Goal: Task Accomplishment & Management: Complete application form

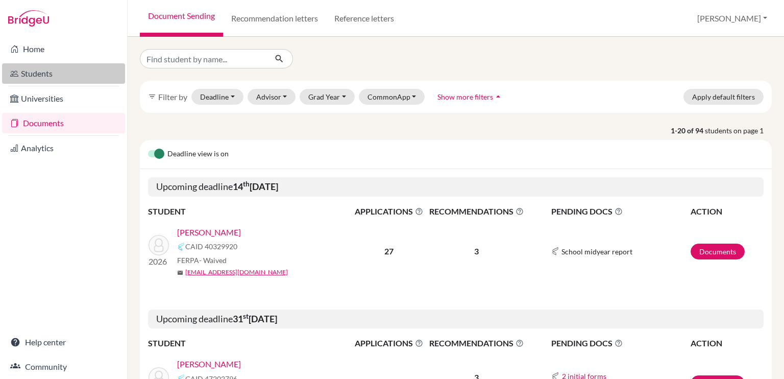
click at [53, 70] on link "Students" at bounding box center [63, 73] width 123 height 20
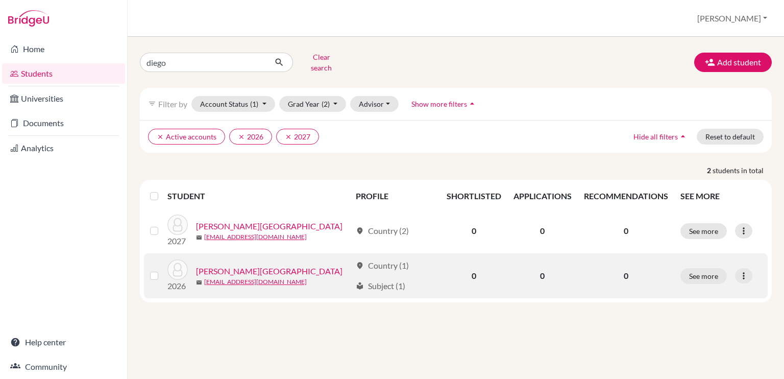
click at [224, 265] on link "Trias, Diego" at bounding box center [269, 271] width 146 height 12
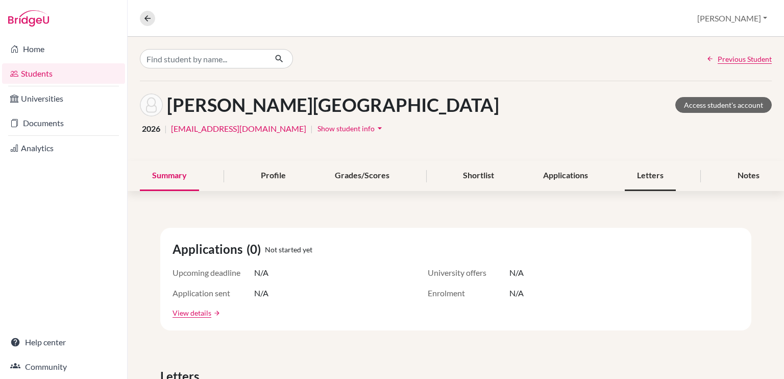
click at [629, 179] on div "Letters" at bounding box center [650, 176] width 51 height 30
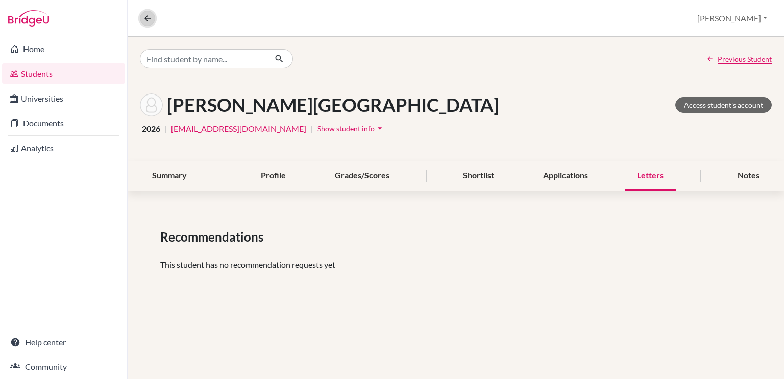
click at [150, 17] on icon at bounding box center [147, 18] width 9 height 9
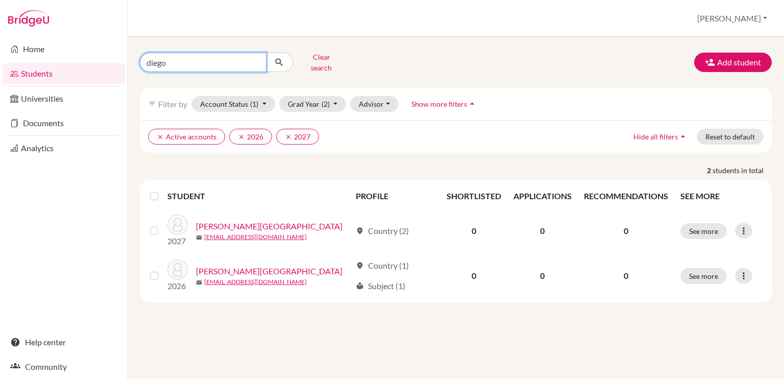
click at [192, 61] on input "diego" at bounding box center [203, 62] width 127 height 19
type input "adam"
click button "submit" at bounding box center [279, 62] width 27 height 19
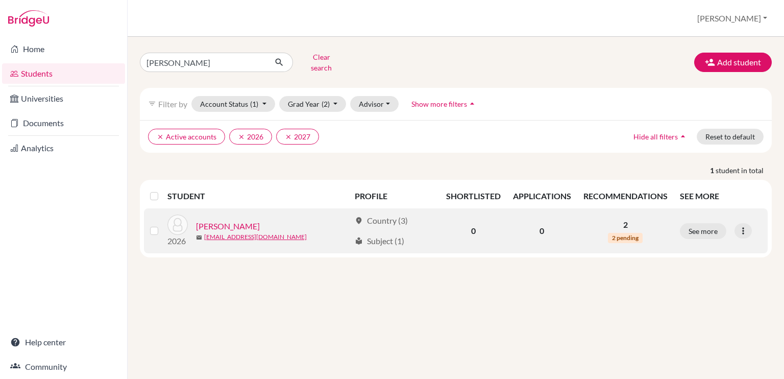
click at [218, 220] on link "Hammoud, Adam" at bounding box center [228, 226] width 64 height 12
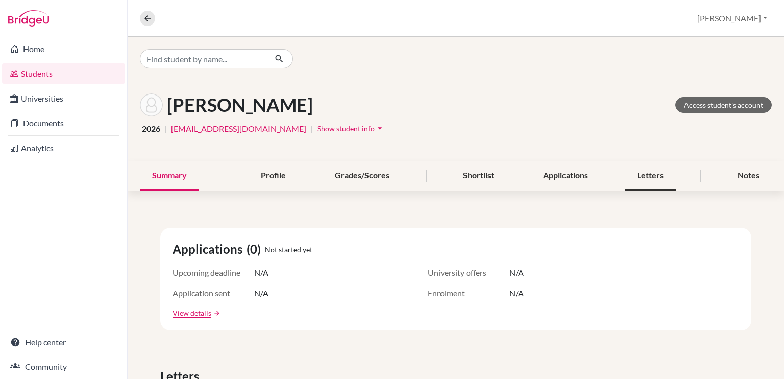
click at [625, 163] on div "Letters" at bounding box center [650, 176] width 51 height 30
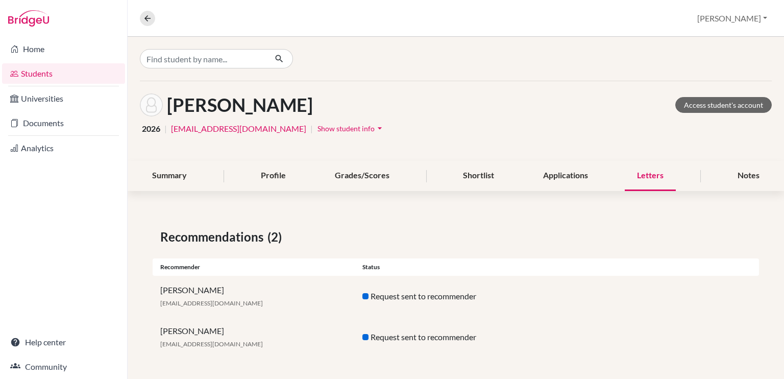
scroll to position [2, 0]
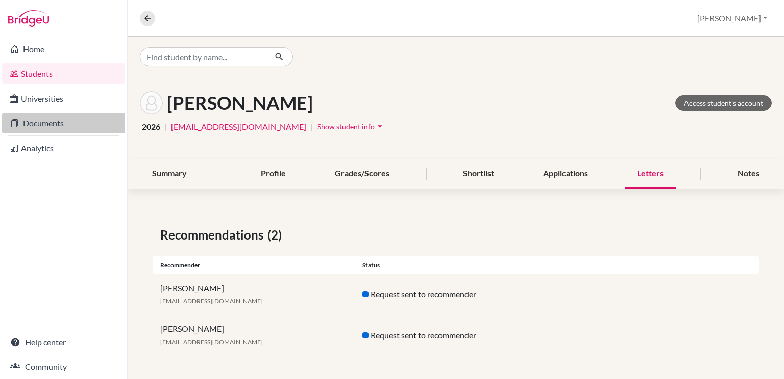
click at [97, 128] on link "Documents" at bounding box center [63, 123] width 123 height 20
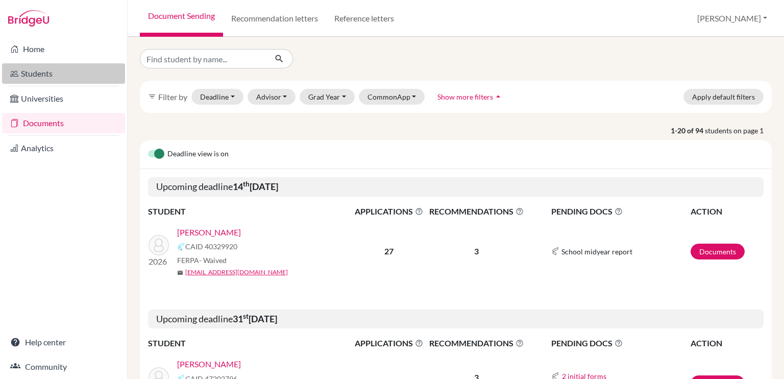
click at [66, 77] on link "Students" at bounding box center [63, 73] width 123 height 20
click at [39, 76] on link "Students" at bounding box center [63, 73] width 123 height 20
drag, startPoint x: 39, startPoint y: 76, endPoint x: 174, endPoint y: 54, distance: 135.9
click at [174, 54] on div "Home Students Universities Documents Analytics Help center Community Document S…" at bounding box center [392, 189] width 784 height 379
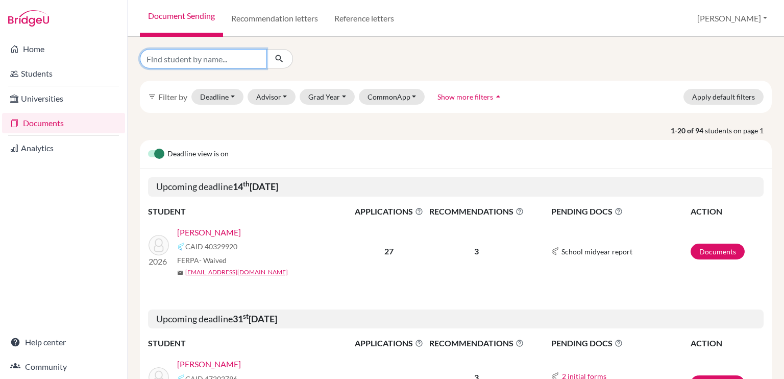
click at [175, 57] on input "Find student by name..." at bounding box center [203, 58] width 127 height 19
type input "adam"
click button "submit" at bounding box center [279, 58] width 27 height 19
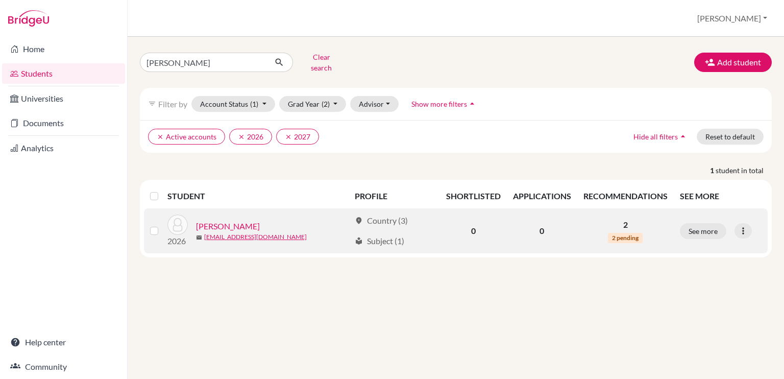
click at [231, 220] on link "[PERSON_NAME]" at bounding box center [228, 226] width 64 height 12
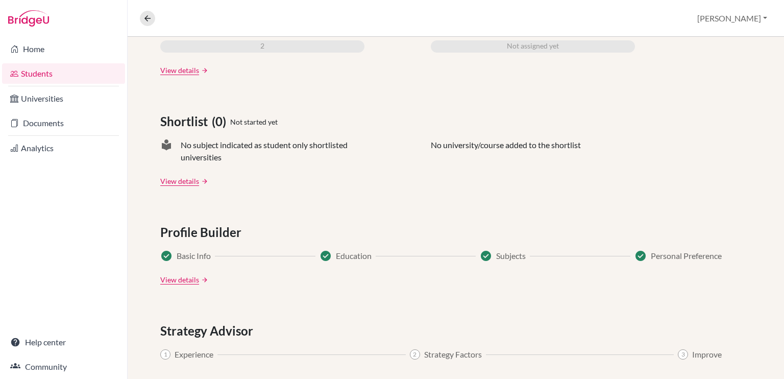
scroll to position [439, 0]
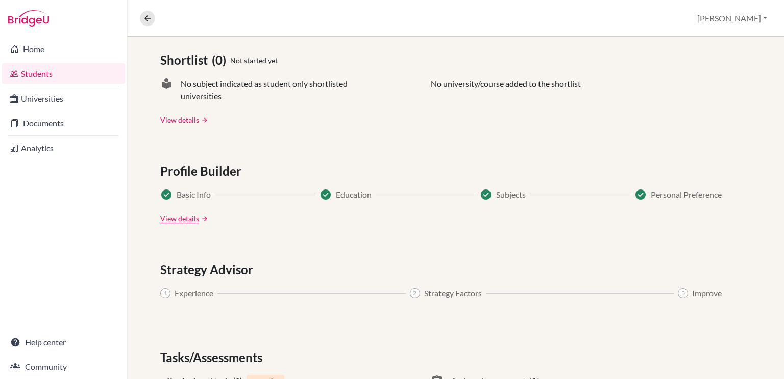
click at [190, 121] on link "View details" at bounding box center [179, 119] width 39 height 11
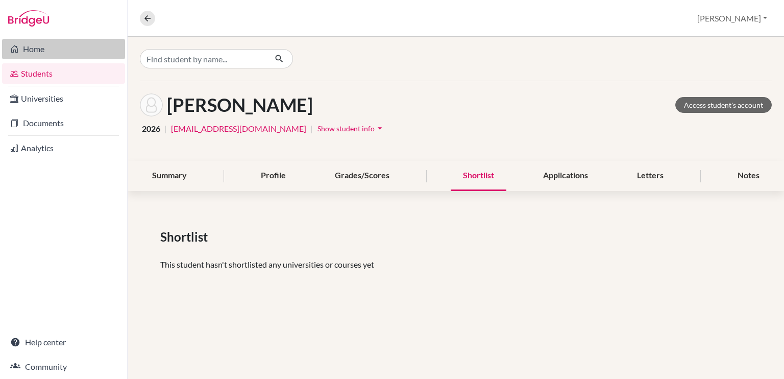
click at [35, 54] on link "Home" at bounding box center [63, 49] width 123 height 20
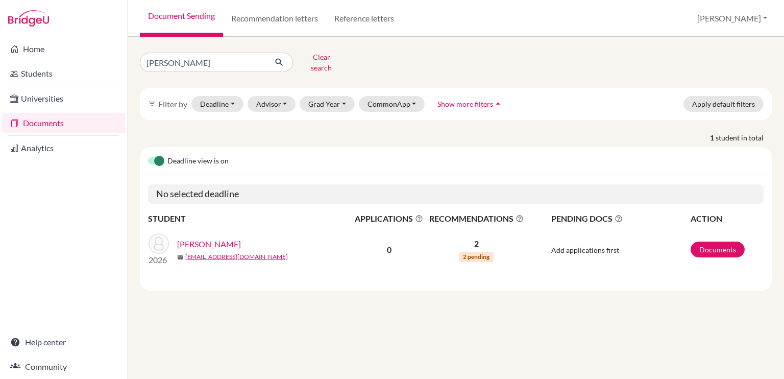
click at [312, 61] on button "Clear search" at bounding box center [321, 62] width 57 height 27
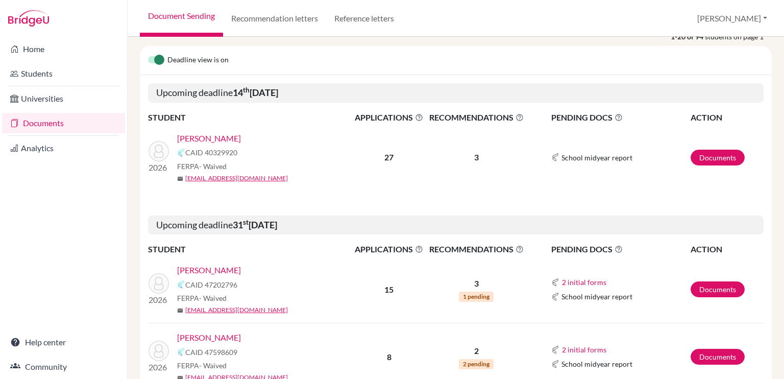
scroll to position [100, 0]
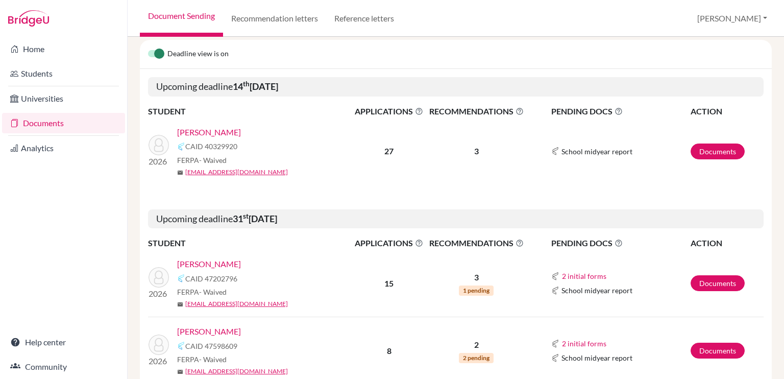
click at [239, 133] on link "[PERSON_NAME]" at bounding box center [209, 132] width 64 height 12
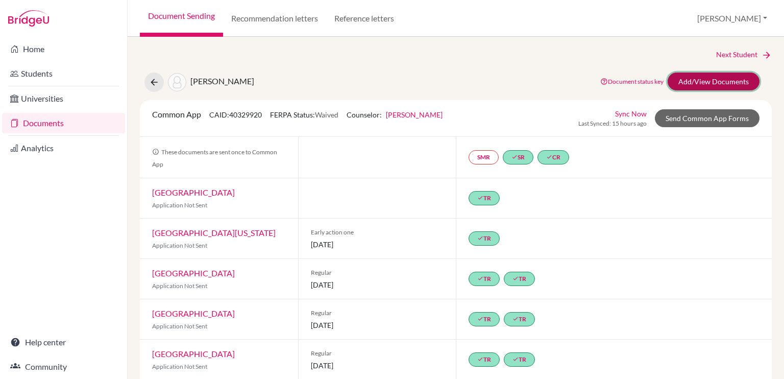
click at [717, 79] on link "Add/View Documents" at bounding box center [714, 81] width 92 height 18
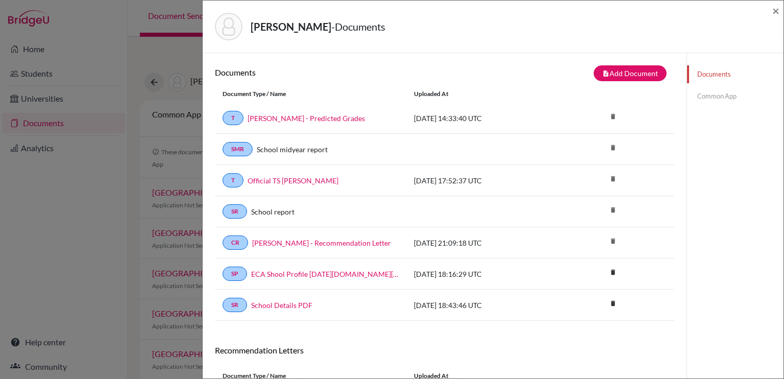
click at [717, 94] on link "Common App" at bounding box center [735, 96] width 96 height 18
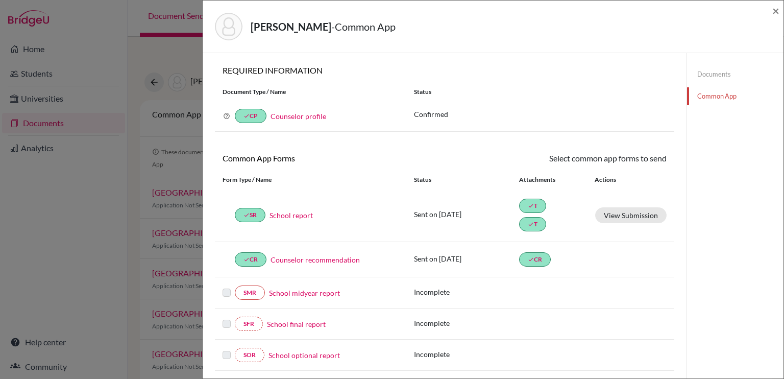
click at [313, 257] on link "Counselor recommendation" at bounding box center [314, 259] width 89 height 11
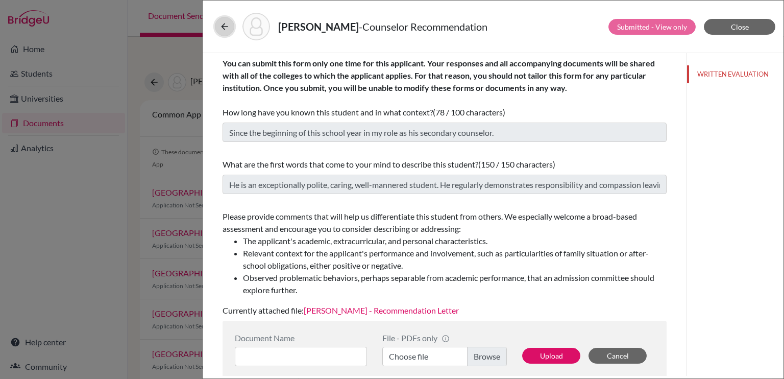
click at [223, 29] on icon at bounding box center [224, 26] width 10 height 10
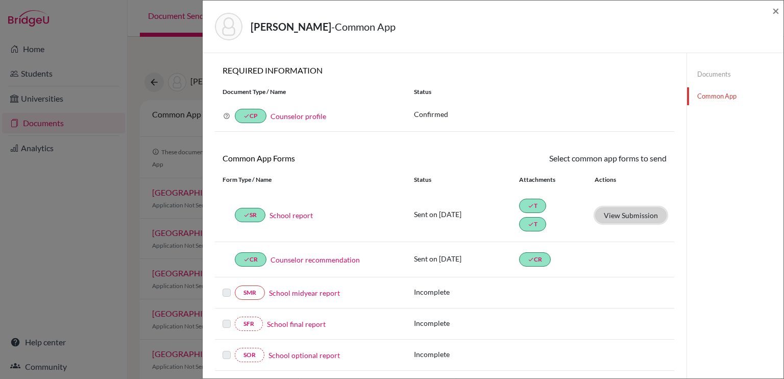
click at [618, 216] on button "View Submission" at bounding box center [630, 215] width 71 height 16
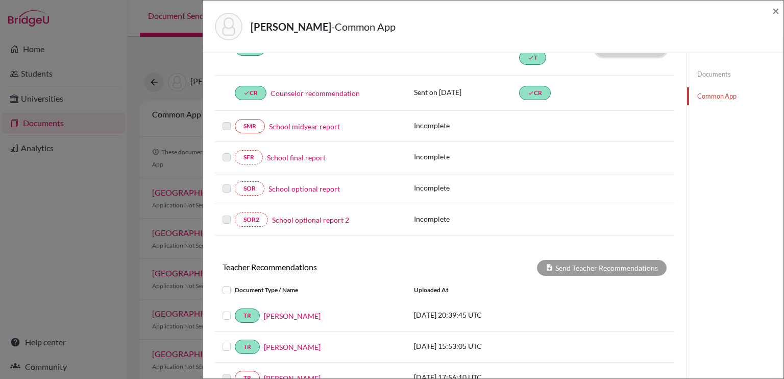
scroll to position [287, 0]
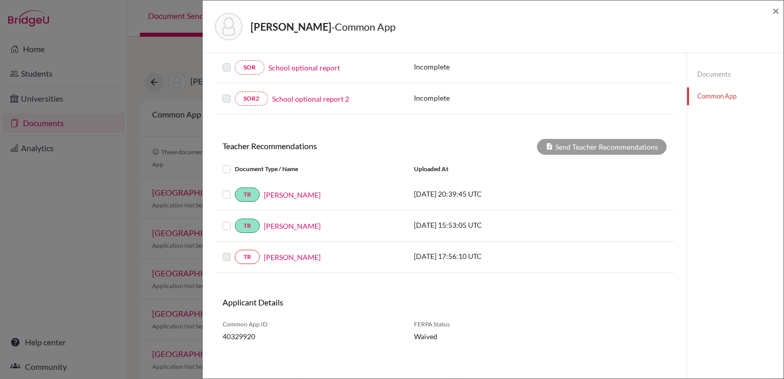
click at [235, 188] on label at bounding box center [235, 188] width 0 height 0
click at [0, 0] on input "checkbox" at bounding box center [0, 0] width 0 height 0
click at [235, 219] on label at bounding box center [235, 219] width 0 height 0
click at [0, 0] on input "checkbox" at bounding box center [0, 0] width 0 height 0
click at [235, 188] on label at bounding box center [235, 188] width 0 height 0
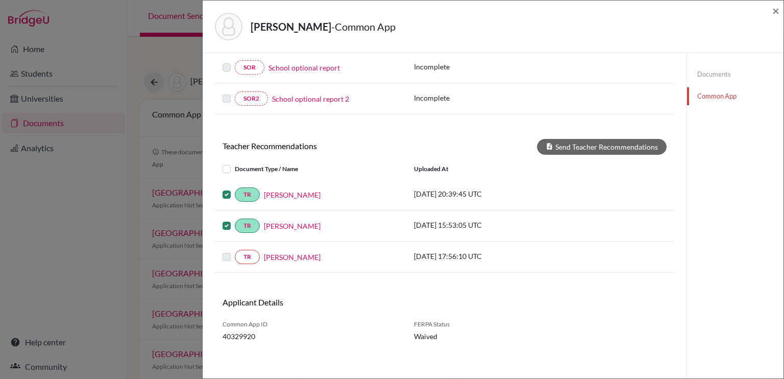
click at [0, 0] on input "checkbox" at bounding box center [0, 0] width 0 height 0
click at [235, 219] on label at bounding box center [235, 219] width 0 height 0
click at [0, 0] on input "checkbox" at bounding box center [0, 0] width 0 height 0
click at [78, 234] on div "Vazquez, Alejandro - Common App × × REQUIRED INFORMATION Document Type / Name S…" at bounding box center [392, 189] width 784 height 379
click at [780, 10] on div "Vazquez, Alejandro - Common App ×" at bounding box center [493, 27] width 581 height 53
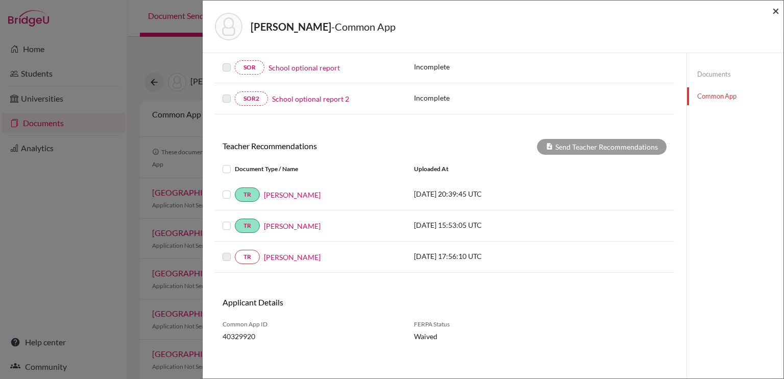
click at [774, 11] on span "×" at bounding box center [775, 10] width 7 height 15
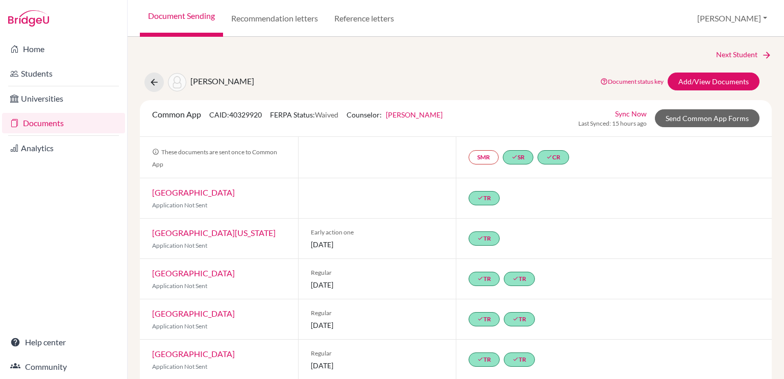
click at [60, 122] on link "Documents" at bounding box center [63, 123] width 123 height 20
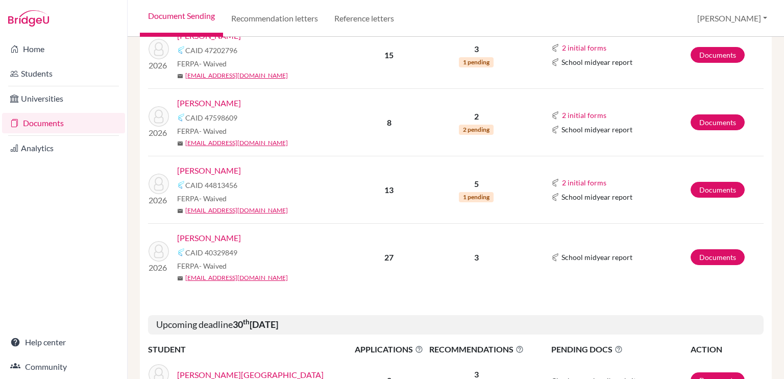
scroll to position [332, 0]
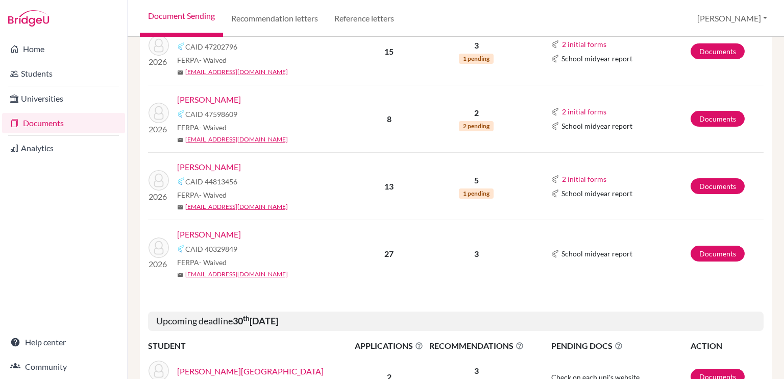
click at [213, 169] on link "[PERSON_NAME]" at bounding box center [209, 167] width 64 height 12
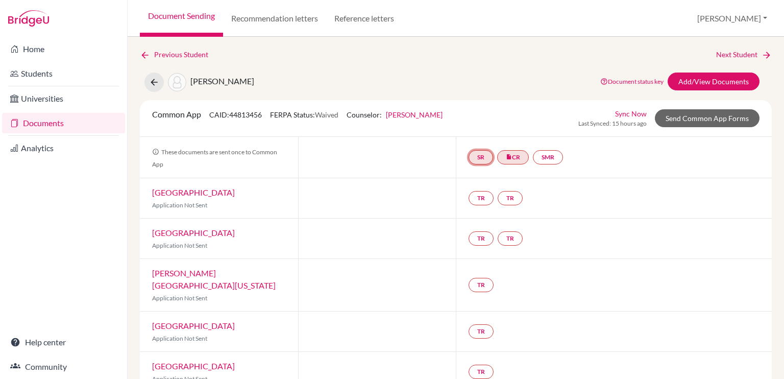
click at [482, 158] on link "SR" at bounding box center [480, 157] width 24 height 14
click at [474, 106] on h3 "School report" at bounding box center [481, 108] width 60 height 18
click at [473, 128] on link "School report" at bounding box center [480, 126] width 43 height 9
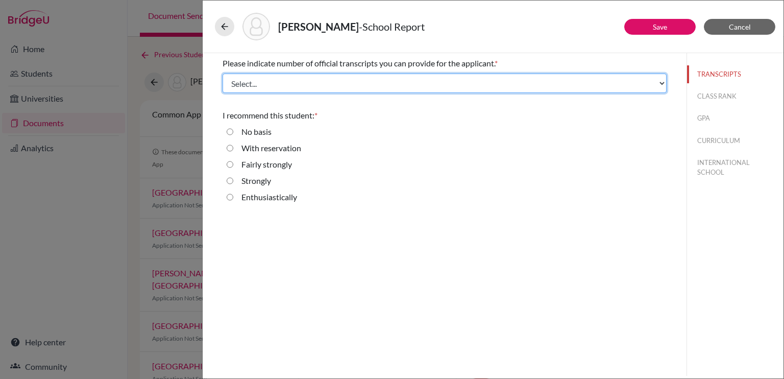
click at [340, 81] on select "Select... 1 2 3 4" at bounding box center [445, 82] width 444 height 19
select select "2"
click at [223, 73] on select "Select... 1 2 3 4" at bounding box center [445, 82] width 444 height 19
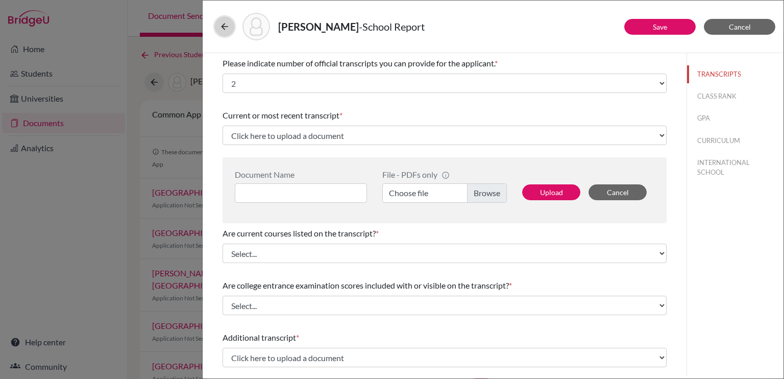
click at [227, 27] on icon at bounding box center [224, 26] width 10 height 10
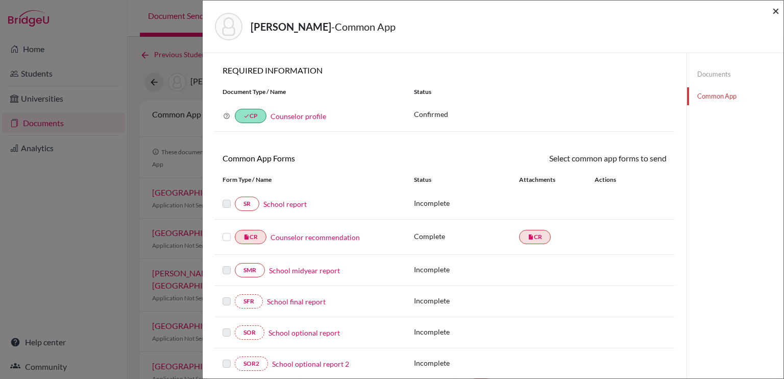
click at [773, 12] on span "×" at bounding box center [775, 10] width 7 height 15
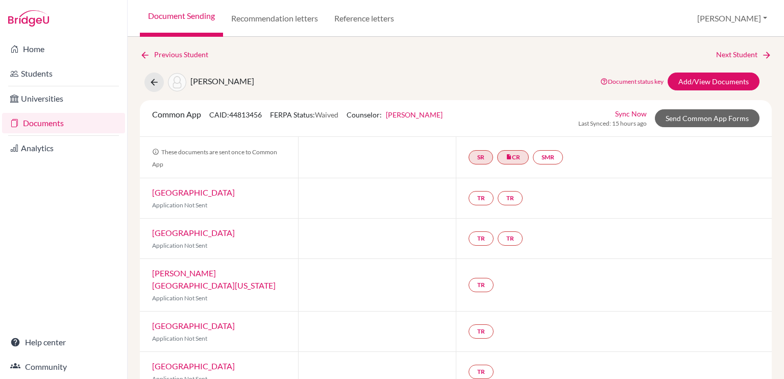
click at [84, 118] on link "Documents" at bounding box center [63, 123] width 123 height 20
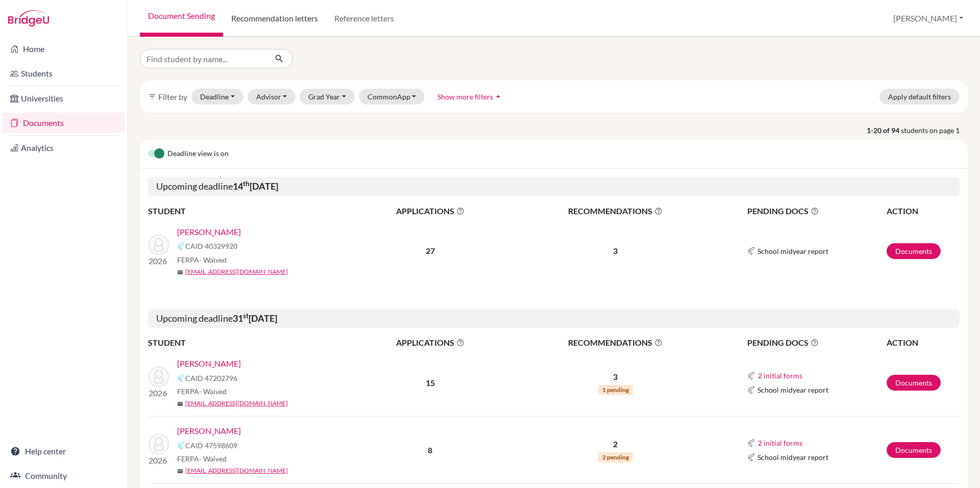
click at [292, 22] on link "Recommendation letters" at bounding box center [274, 18] width 103 height 37
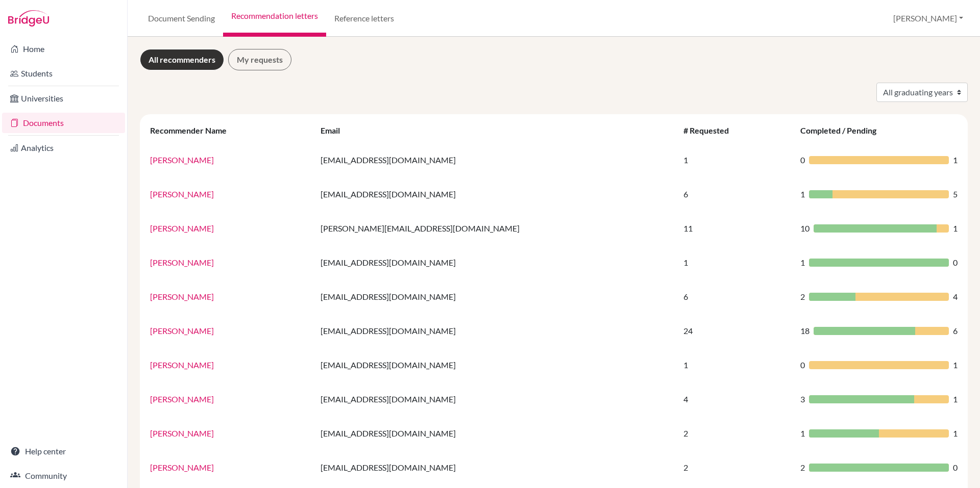
click at [75, 123] on link "Documents" at bounding box center [63, 123] width 123 height 20
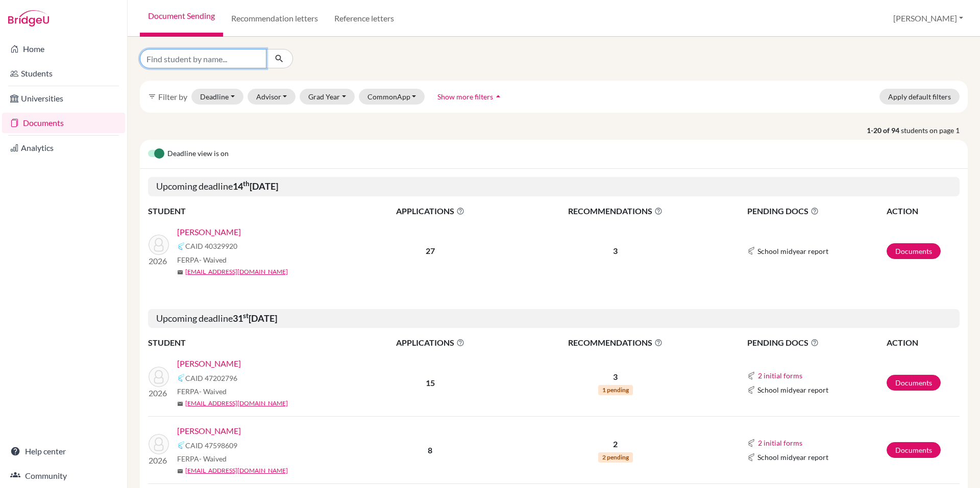
click at [202, 61] on input "Find student by name..." at bounding box center [203, 58] width 127 height 19
click at [216, 360] on link "Cardenas, David" at bounding box center [209, 364] width 64 height 12
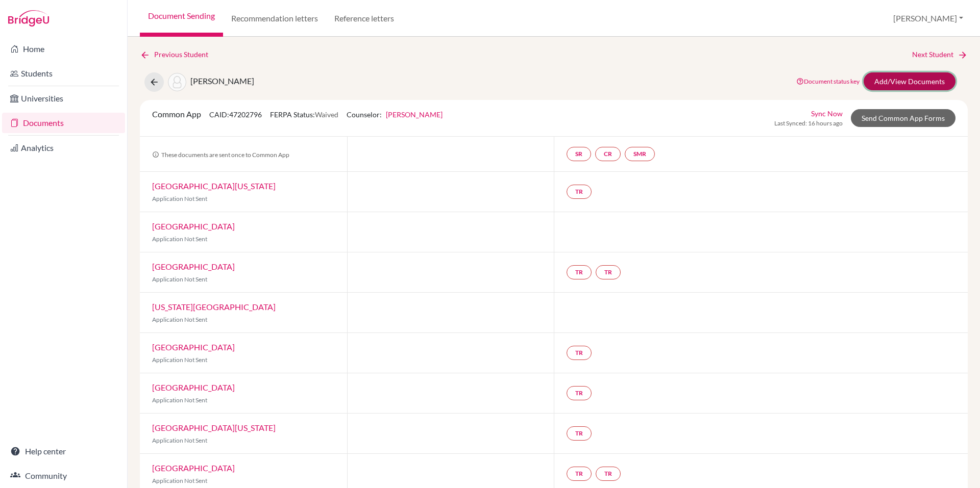
click at [888, 85] on link "Add/View Documents" at bounding box center [909, 81] width 92 height 18
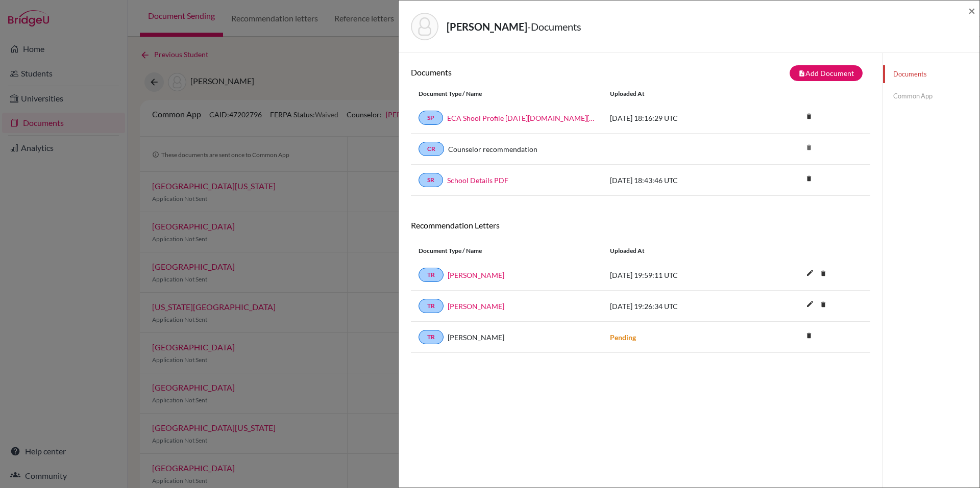
click at [895, 103] on link "Common App" at bounding box center [931, 96] width 96 height 18
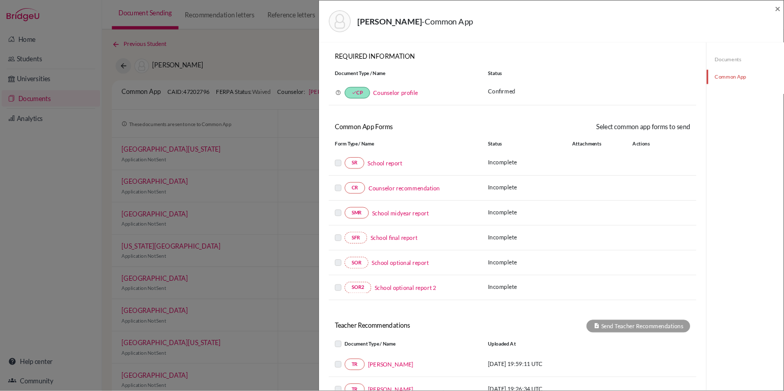
scroll to position [155, 0]
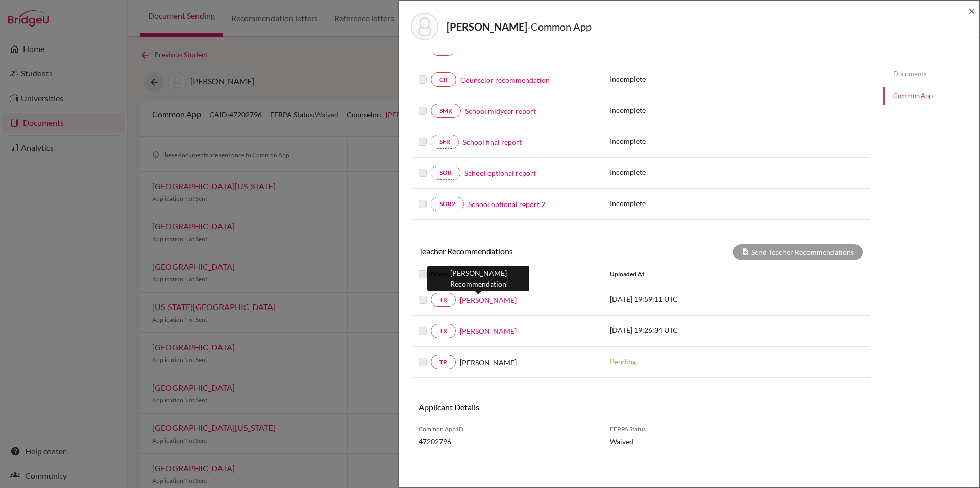
click at [479, 302] on link "Adam Smee" at bounding box center [488, 300] width 57 height 11
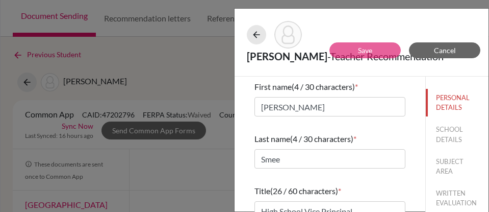
click at [477, 16] on div "Cardenas, David - Teacher Recommendation" at bounding box center [362, 42] width 246 height 59
click at [260, 31] on icon at bounding box center [257, 35] width 10 height 10
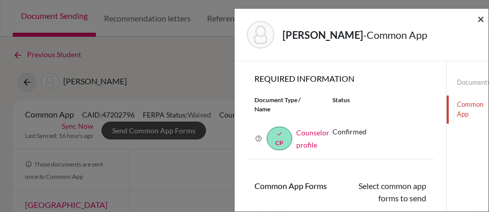
click at [480, 20] on span "×" at bounding box center [481, 18] width 7 height 15
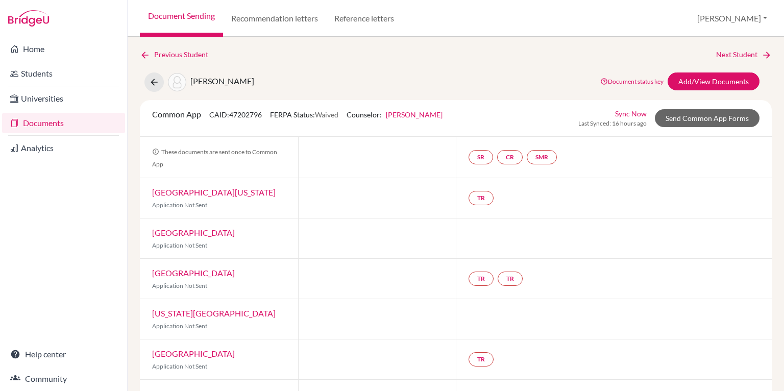
drag, startPoint x: 899, startPoint y: 0, endPoint x: 535, endPoint y: 67, distance: 370.1
click at [690, 81] on link "Add/View Documents" at bounding box center [714, 81] width 92 height 18
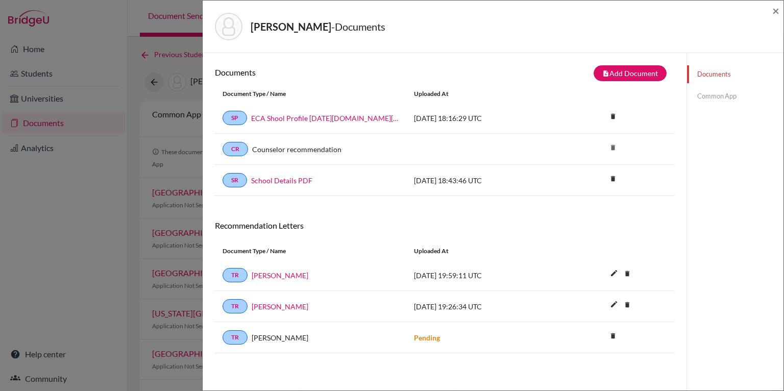
click at [700, 97] on link "Common App" at bounding box center [735, 96] width 96 height 18
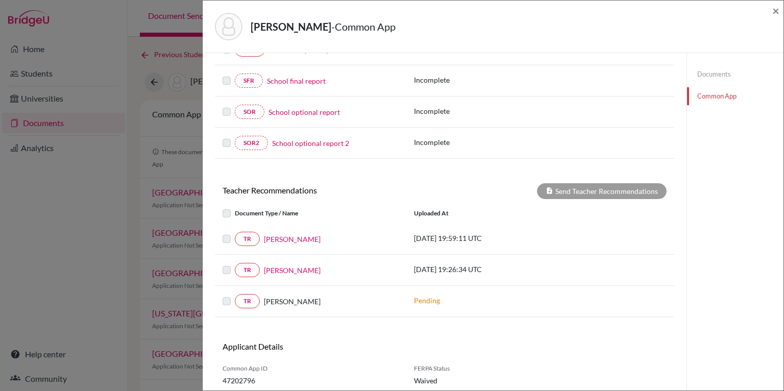
scroll to position [249, 0]
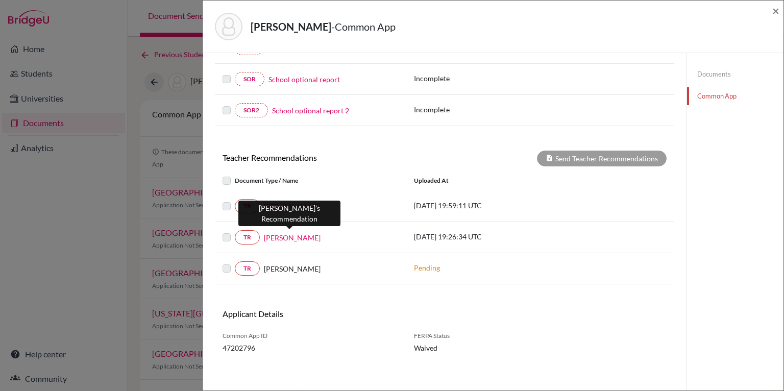
click at [307, 232] on link "Ambola Nchindo" at bounding box center [292, 237] width 57 height 11
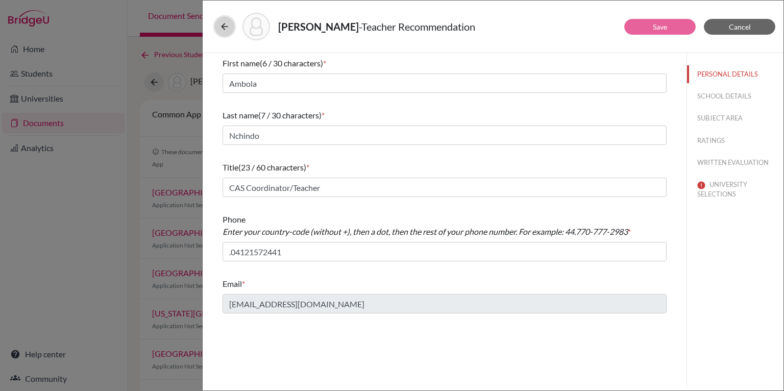
click at [231, 24] on button at bounding box center [224, 26] width 19 height 19
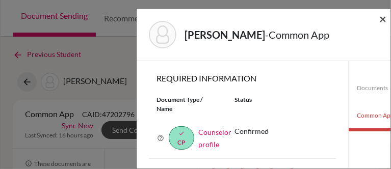
click at [380, 18] on span "×" at bounding box center [383, 18] width 7 height 15
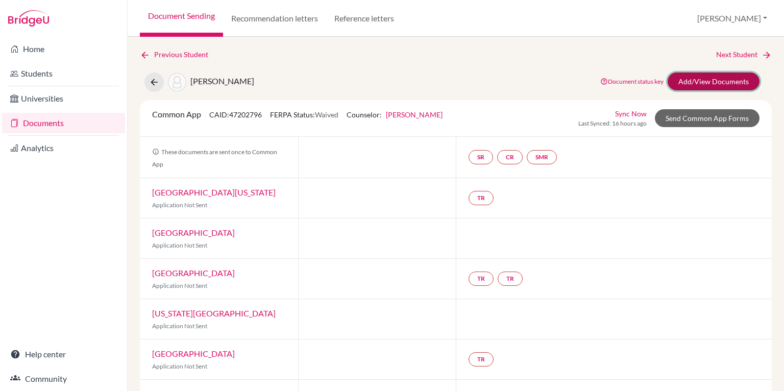
click at [682, 81] on link "Add/View Documents" at bounding box center [714, 81] width 92 height 18
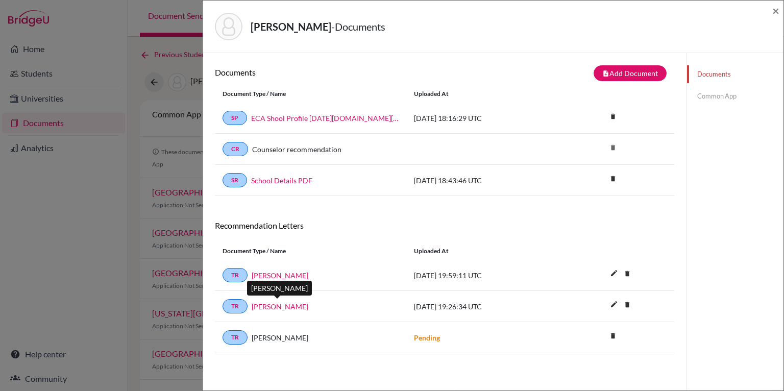
click at [282, 301] on link "Ambola Nchindo" at bounding box center [280, 306] width 57 height 11
click at [249, 203] on div "Documents note_add Add Document Document type Change explanation for Common App…" at bounding box center [444, 209] width 459 height 288
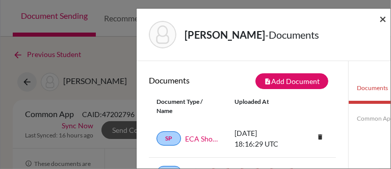
click at [384, 20] on span "×" at bounding box center [383, 18] width 7 height 15
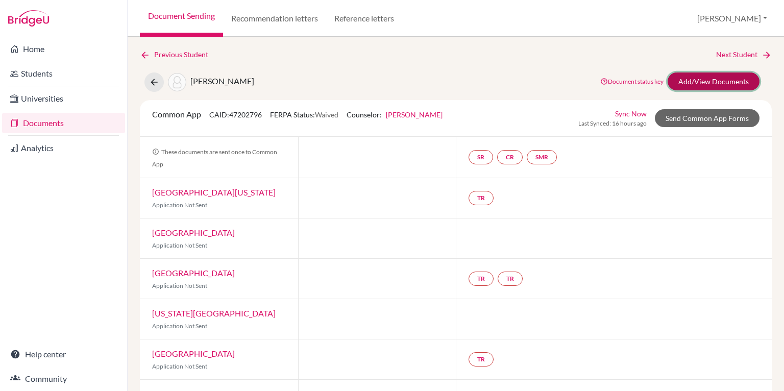
click at [700, 83] on link "Add/View Documents" at bounding box center [714, 81] width 92 height 18
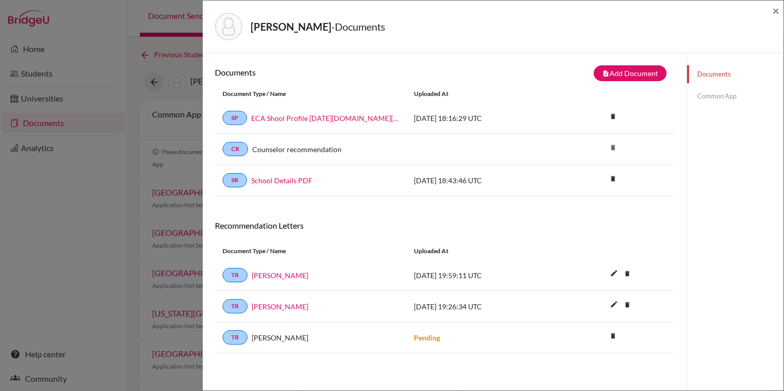
click at [703, 97] on link "Common App" at bounding box center [735, 96] width 96 height 18
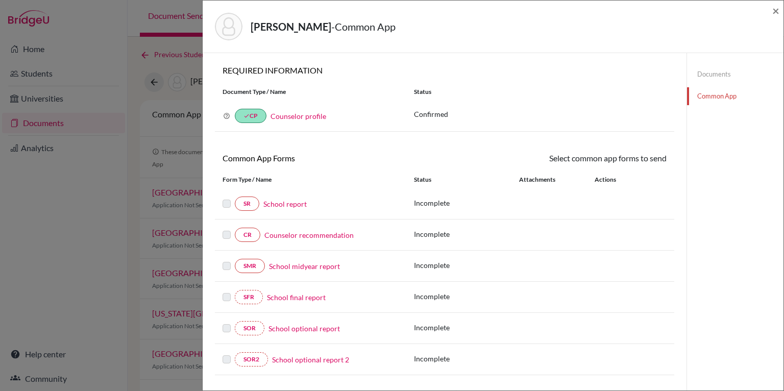
click at [704, 78] on link "Documents" at bounding box center [735, 74] width 96 height 18
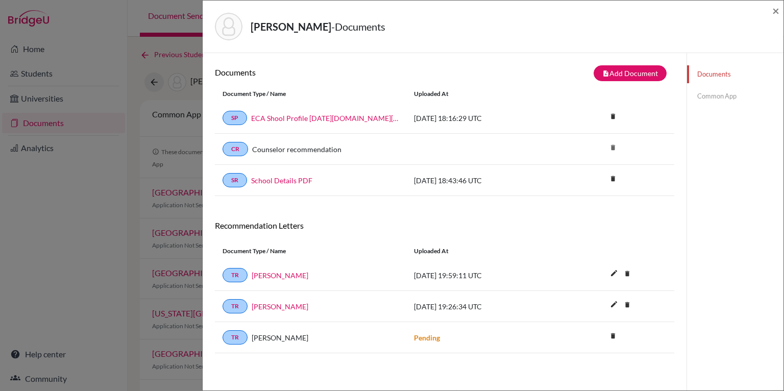
click at [725, 99] on link "Common App" at bounding box center [735, 96] width 96 height 18
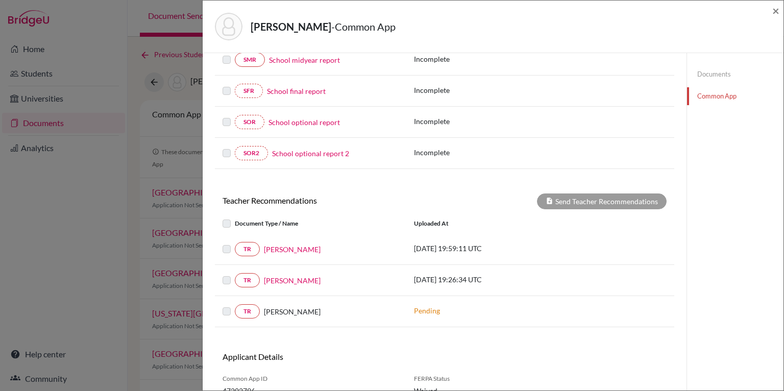
scroll to position [208, 0]
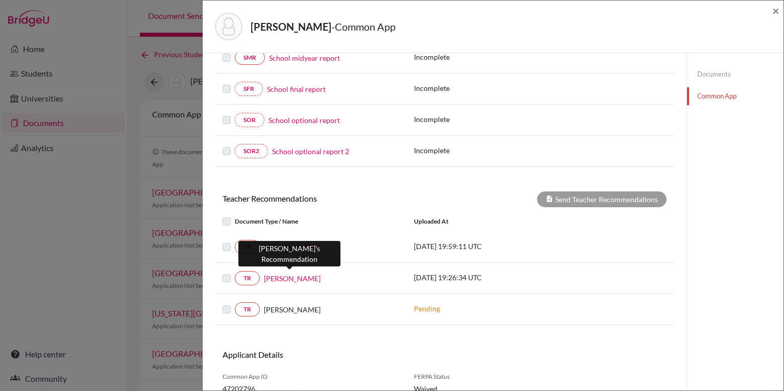
click at [294, 275] on link "Ambola Nchindo" at bounding box center [292, 278] width 57 height 11
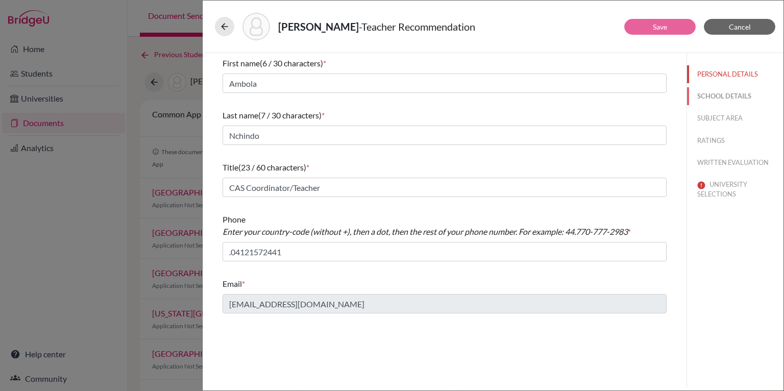
click at [725, 98] on button "SCHOOL DETAILS" at bounding box center [735, 96] width 96 height 18
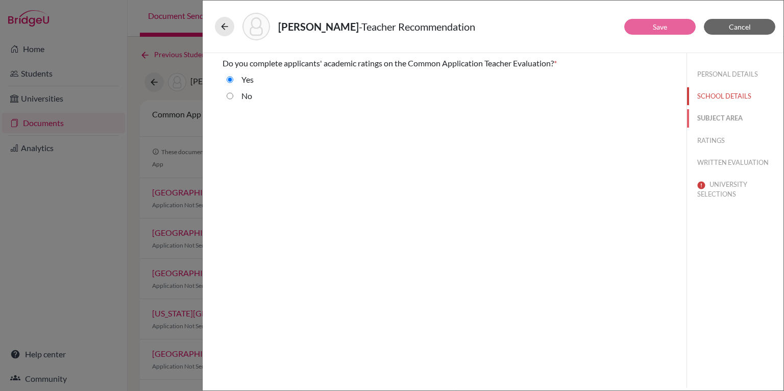
click at [718, 127] on button "SUBJECT AREA" at bounding box center [735, 118] width 96 height 18
select select "4"
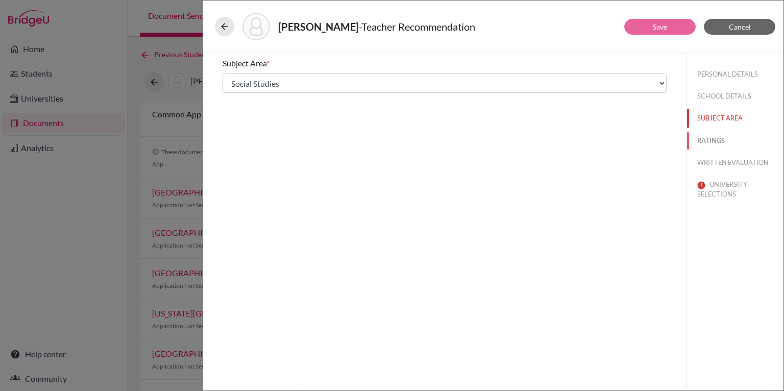
click at [711, 143] on button "RATINGS" at bounding box center [735, 141] width 96 height 18
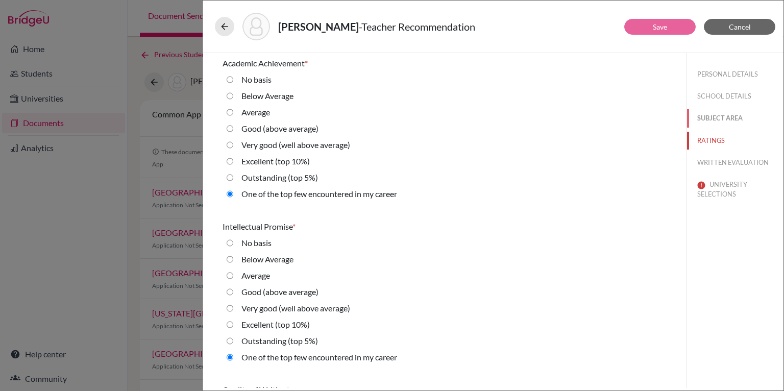
click at [730, 113] on button "SUBJECT AREA" at bounding box center [735, 118] width 96 height 18
select select "4"
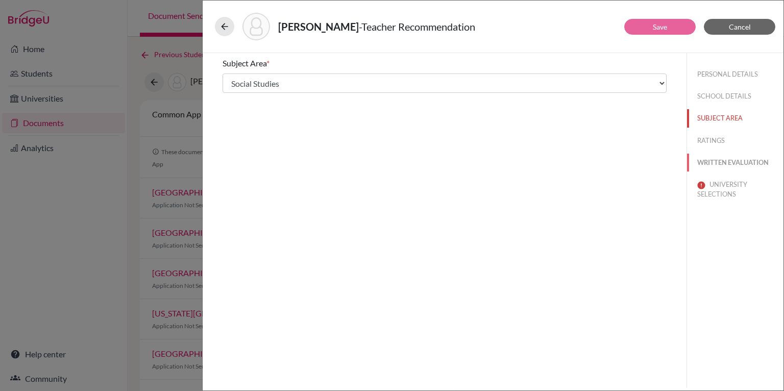
click at [714, 161] on button "WRITTEN EVALUATION" at bounding box center [735, 163] width 96 height 18
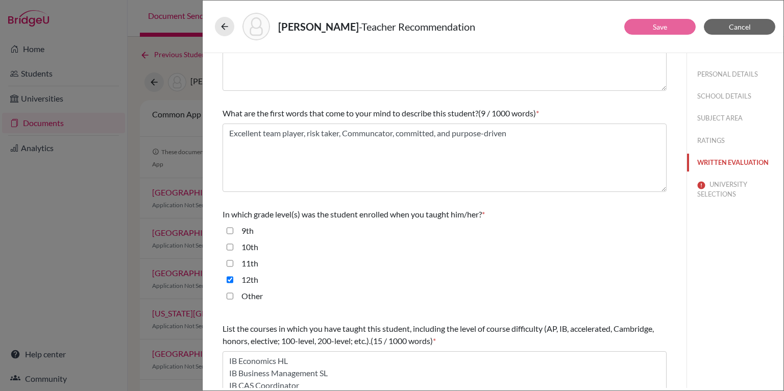
scroll to position [88, 0]
click at [231, 259] on input "11th" at bounding box center [230, 263] width 7 height 12
checkbox input "true"
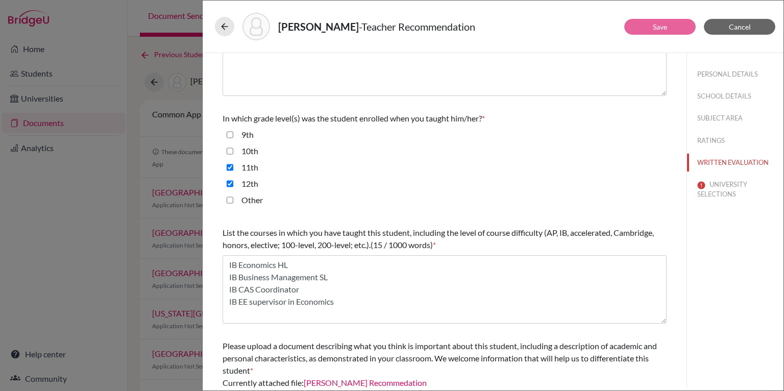
scroll to position [178, 0]
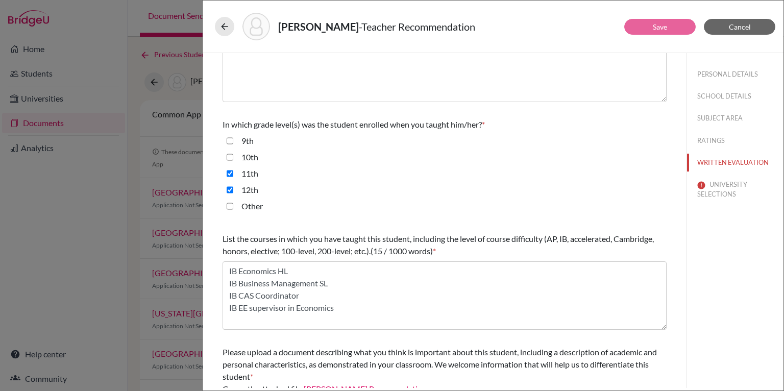
click at [229, 156] on input "10th" at bounding box center [230, 157] width 7 height 12
checkbox input "true"
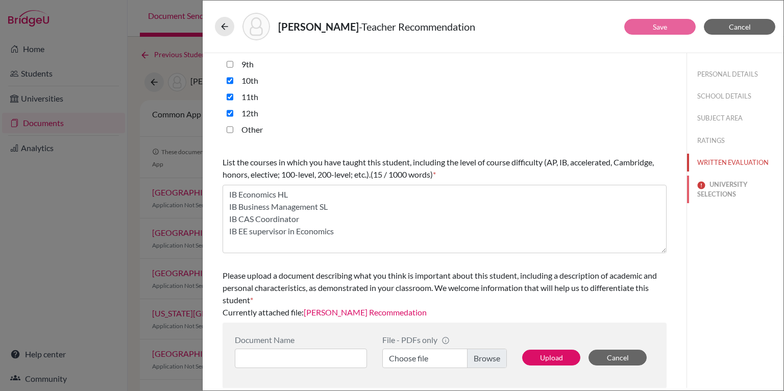
click at [713, 194] on button "UNIVERSITY SELECTIONS" at bounding box center [735, 190] width 96 height 28
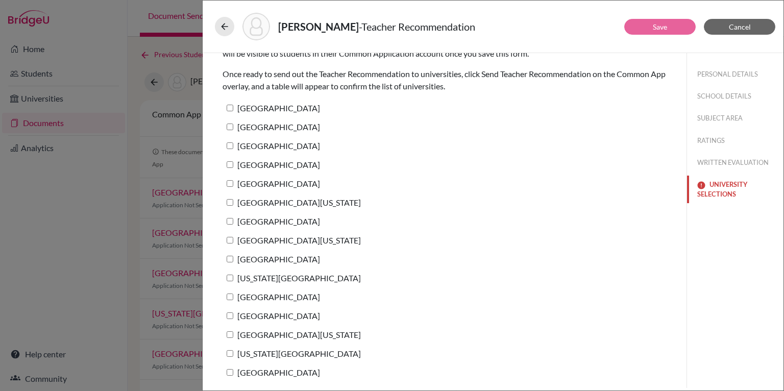
scroll to position [0, 0]
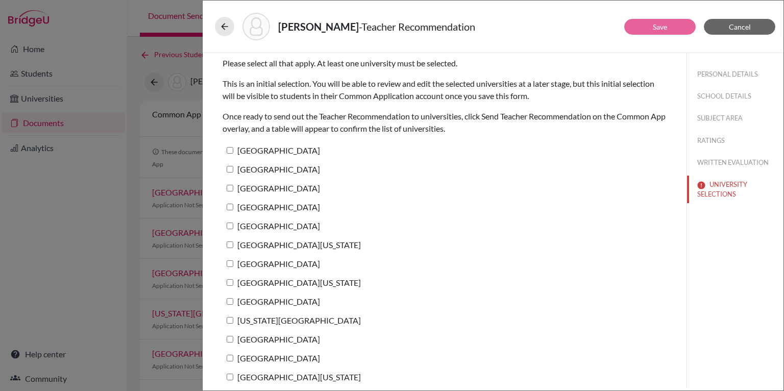
click at [278, 150] on label "[GEOGRAPHIC_DATA]" at bounding box center [271, 150] width 97 height 15
click at [233, 150] on input "[GEOGRAPHIC_DATA]" at bounding box center [230, 150] width 7 height 7
checkbox input "true"
click at [274, 169] on label "[GEOGRAPHIC_DATA]" at bounding box center [271, 169] width 97 height 15
click at [233, 169] on input "[GEOGRAPHIC_DATA]" at bounding box center [230, 169] width 7 height 7
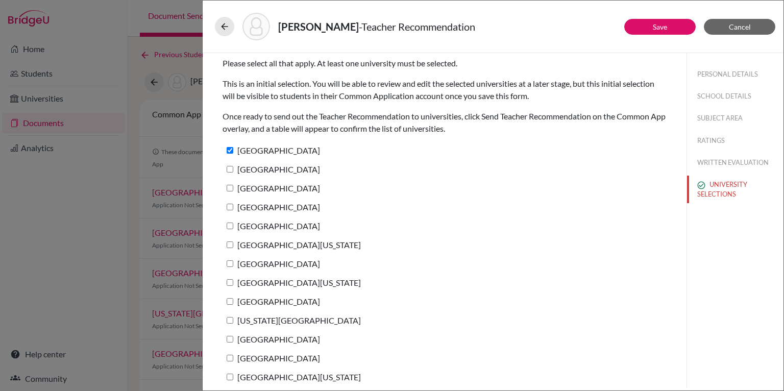
checkbox input "true"
click at [279, 186] on label "[GEOGRAPHIC_DATA]" at bounding box center [271, 188] width 97 height 15
click at [233, 186] on input "[GEOGRAPHIC_DATA]" at bounding box center [230, 188] width 7 height 7
checkbox input "true"
click at [280, 204] on label "[GEOGRAPHIC_DATA]" at bounding box center [271, 207] width 97 height 15
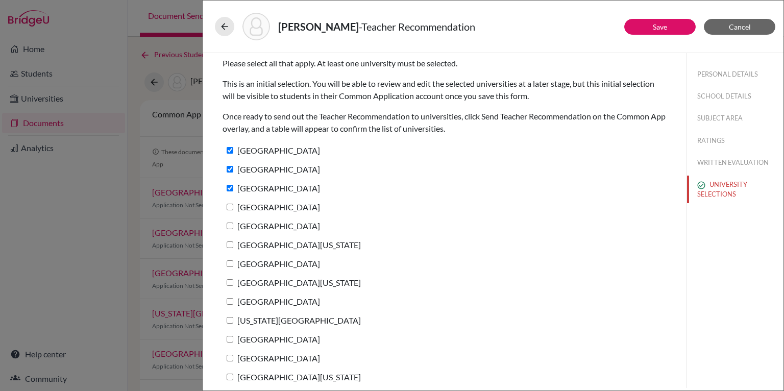
click at [233, 204] on input "[GEOGRAPHIC_DATA]" at bounding box center [230, 207] width 7 height 7
checkbox input "true"
click at [281, 224] on label "[GEOGRAPHIC_DATA]" at bounding box center [271, 225] width 97 height 15
click at [233, 224] on input "[GEOGRAPHIC_DATA]" at bounding box center [230, 226] width 7 height 7
checkbox input "true"
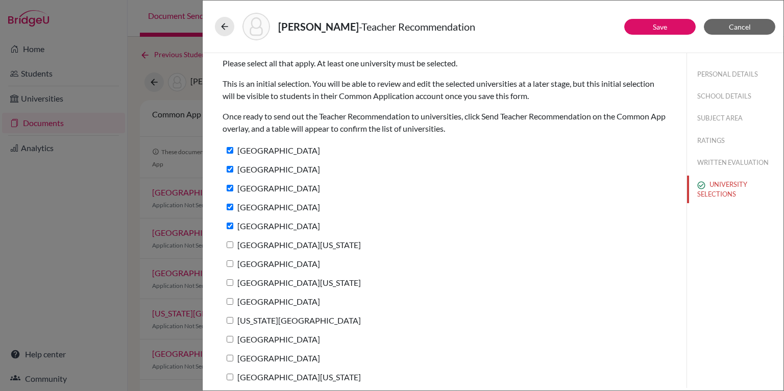
scroll to position [42, 0]
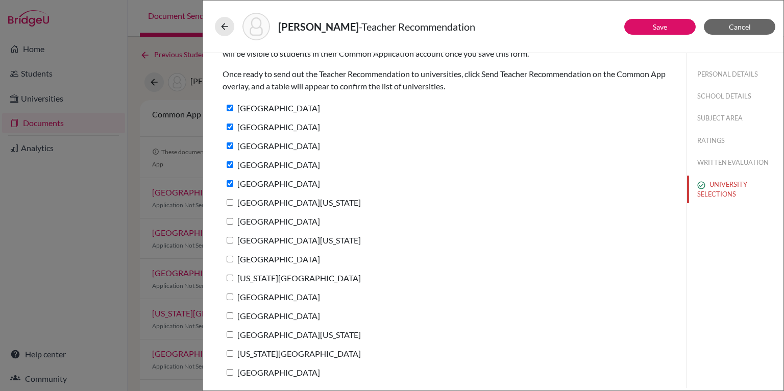
click at [277, 202] on label "[GEOGRAPHIC_DATA][US_STATE]" at bounding box center [292, 202] width 138 height 15
click at [233, 202] on input "[GEOGRAPHIC_DATA][US_STATE]" at bounding box center [230, 202] width 7 height 7
checkbox input "true"
click at [274, 218] on label "[GEOGRAPHIC_DATA]" at bounding box center [271, 221] width 97 height 15
click at [233, 218] on input "[GEOGRAPHIC_DATA]" at bounding box center [230, 221] width 7 height 7
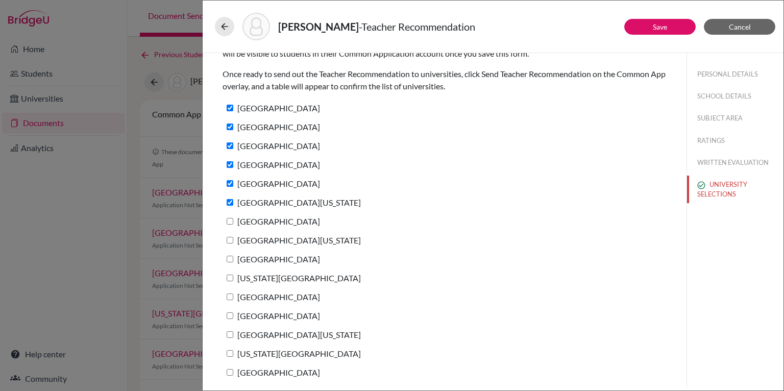
checkbox input "true"
click at [274, 239] on label "[GEOGRAPHIC_DATA][US_STATE]" at bounding box center [292, 240] width 138 height 15
click at [233, 239] on input "[GEOGRAPHIC_DATA][US_STATE]" at bounding box center [230, 240] width 7 height 7
checkbox input "true"
click at [269, 261] on label "[GEOGRAPHIC_DATA]" at bounding box center [271, 259] width 97 height 15
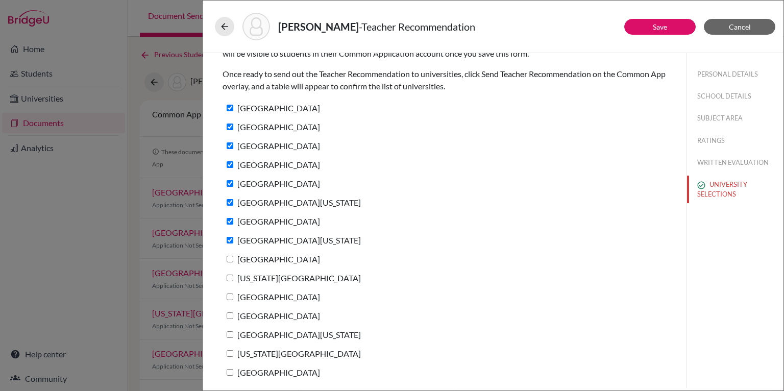
click at [233, 261] on input "[GEOGRAPHIC_DATA]" at bounding box center [230, 259] width 7 height 7
checkbox input "true"
click at [267, 277] on label "[US_STATE][GEOGRAPHIC_DATA]" at bounding box center [292, 277] width 138 height 15
click at [233, 277] on input "[US_STATE][GEOGRAPHIC_DATA]" at bounding box center [230, 278] width 7 height 7
checkbox input "true"
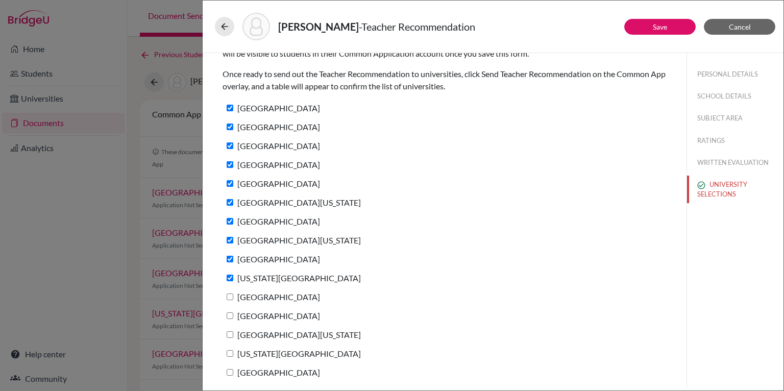
click at [265, 298] on label "[GEOGRAPHIC_DATA]" at bounding box center [271, 296] width 97 height 15
click at [233, 298] on input "[GEOGRAPHIC_DATA]" at bounding box center [230, 296] width 7 height 7
checkbox input "true"
click at [264, 312] on label "[GEOGRAPHIC_DATA]" at bounding box center [271, 315] width 97 height 15
click at [233, 312] on input "[GEOGRAPHIC_DATA]" at bounding box center [230, 315] width 7 height 7
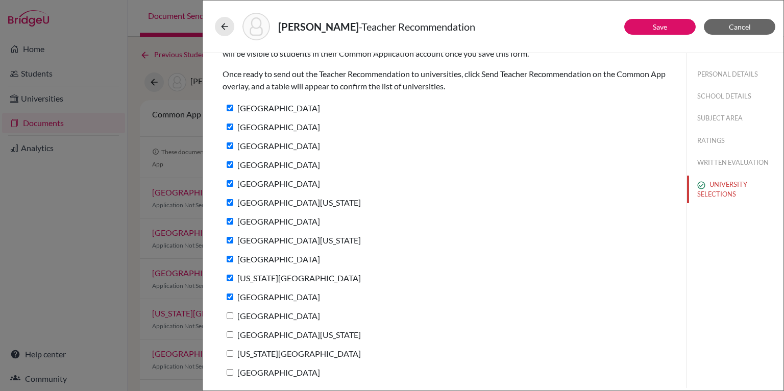
checkbox input "true"
click at [263, 338] on label "[GEOGRAPHIC_DATA][US_STATE]" at bounding box center [292, 334] width 138 height 15
click at [233, 338] on input "[GEOGRAPHIC_DATA][US_STATE]" at bounding box center [230, 334] width 7 height 7
checkbox input "true"
click at [263, 351] on label "[US_STATE][GEOGRAPHIC_DATA]" at bounding box center [292, 353] width 138 height 15
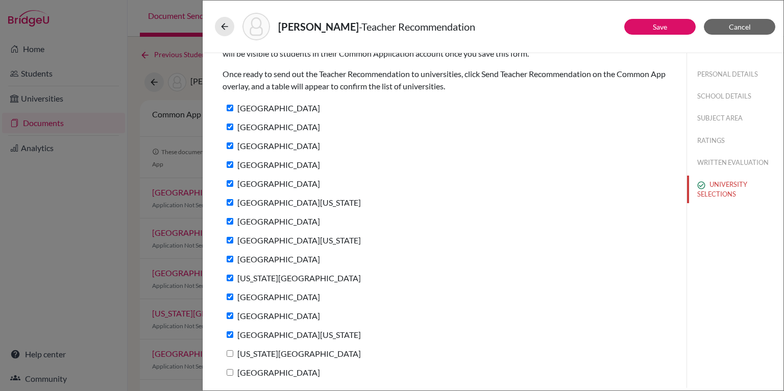
click at [233, 351] on input "[US_STATE][GEOGRAPHIC_DATA]" at bounding box center [230, 353] width 7 height 7
checkbox input "true"
click at [263, 374] on label "[GEOGRAPHIC_DATA]" at bounding box center [271, 372] width 97 height 15
click at [233, 374] on input "[GEOGRAPHIC_DATA]" at bounding box center [230, 372] width 7 height 7
checkbox input "true"
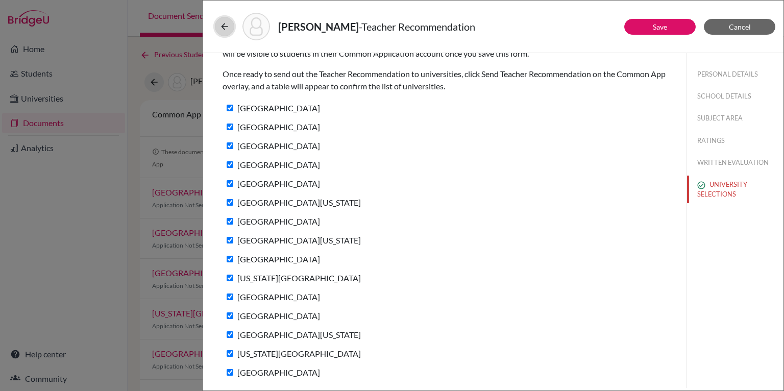
click at [225, 19] on button at bounding box center [224, 26] width 19 height 19
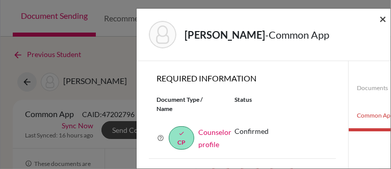
click at [382, 16] on span "×" at bounding box center [383, 18] width 7 height 15
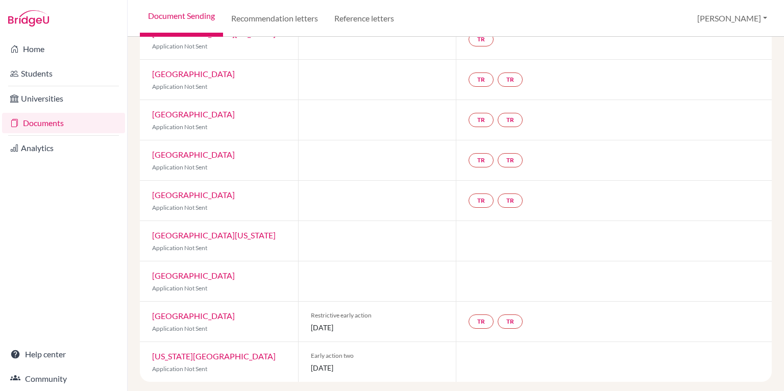
scroll to position [402, 0]
click at [80, 126] on link "Documents" at bounding box center [63, 123] width 123 height 20
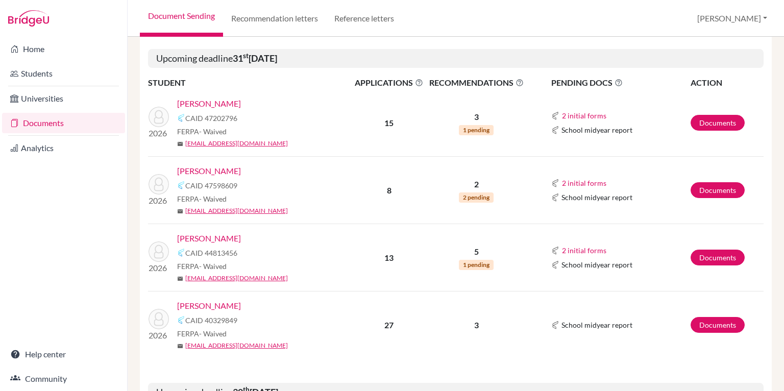
scroll to position [255, 0]
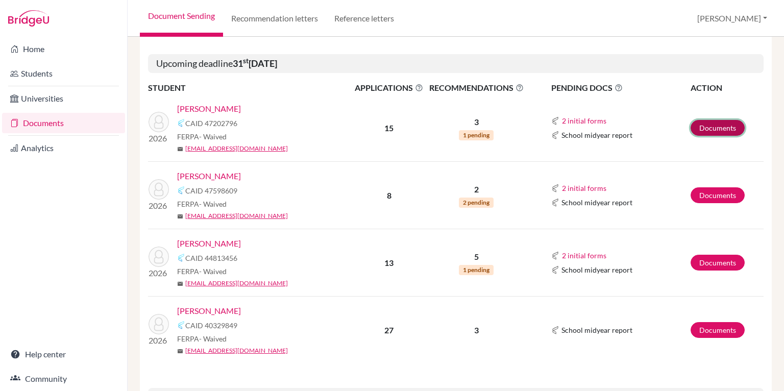
click at [703, 127] on link "Documents" at bounding box center [717, 128] width 54 height 16
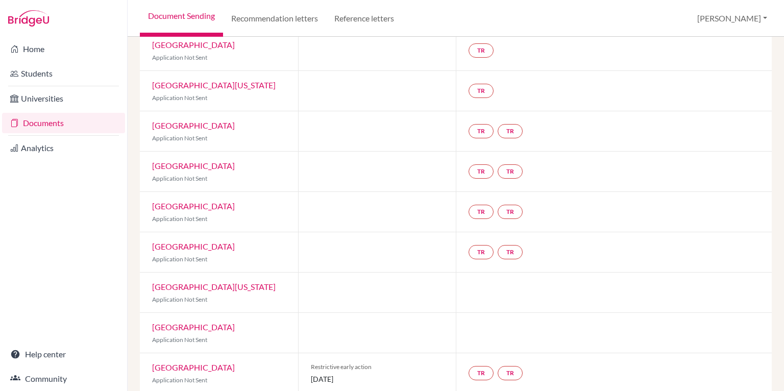
scroll to position [402, 0]
